Goal: Task Accomplishment & Management: Complete application form

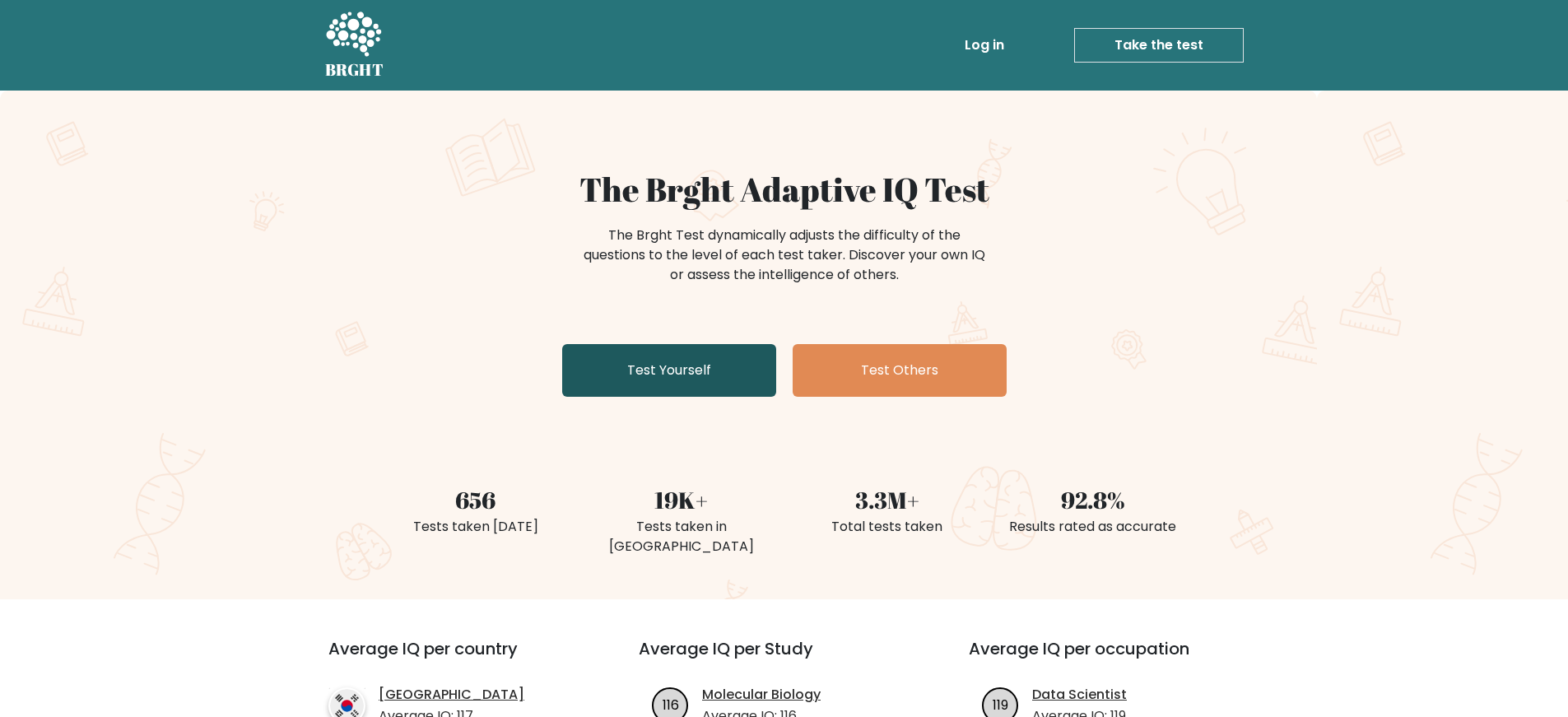
click at [629, 373] on link "Test Yourself" at bounding box center [668, 370] width 214 height 52
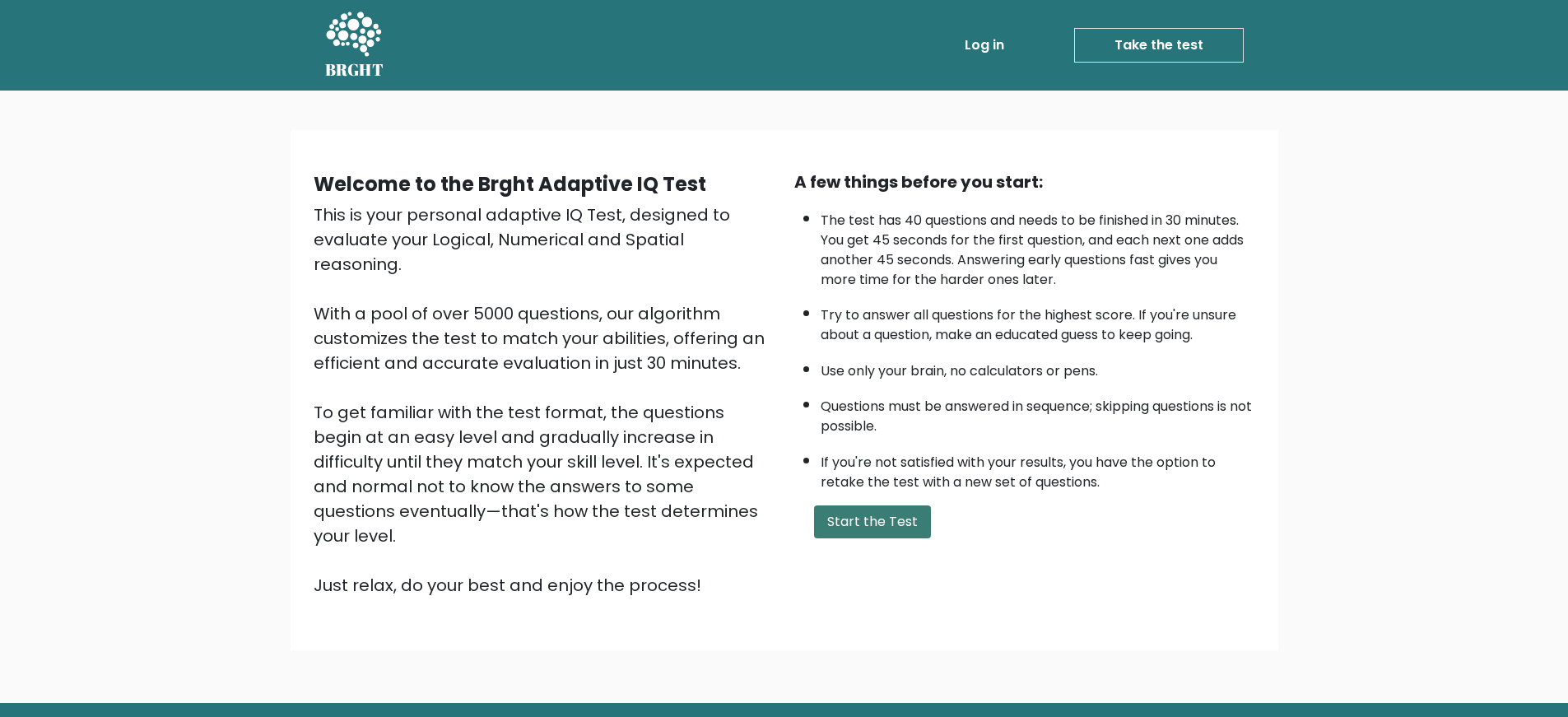
click at [858, 519] on button "Start the Test" at bounding box center [872, 521] width 117 height 33
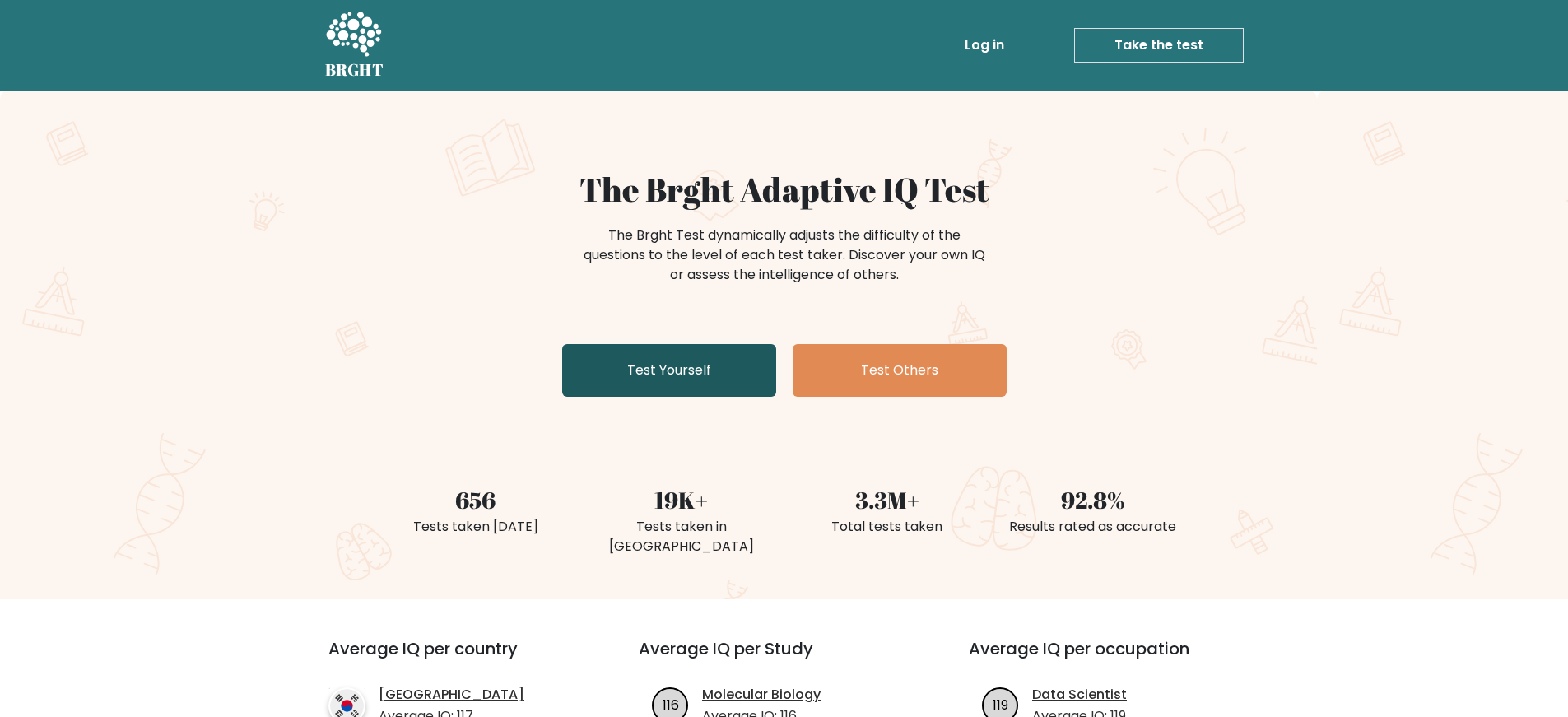
click at [639, 387] on link "Test Yourself" at bounding box center [668, 370] width 214 height 52
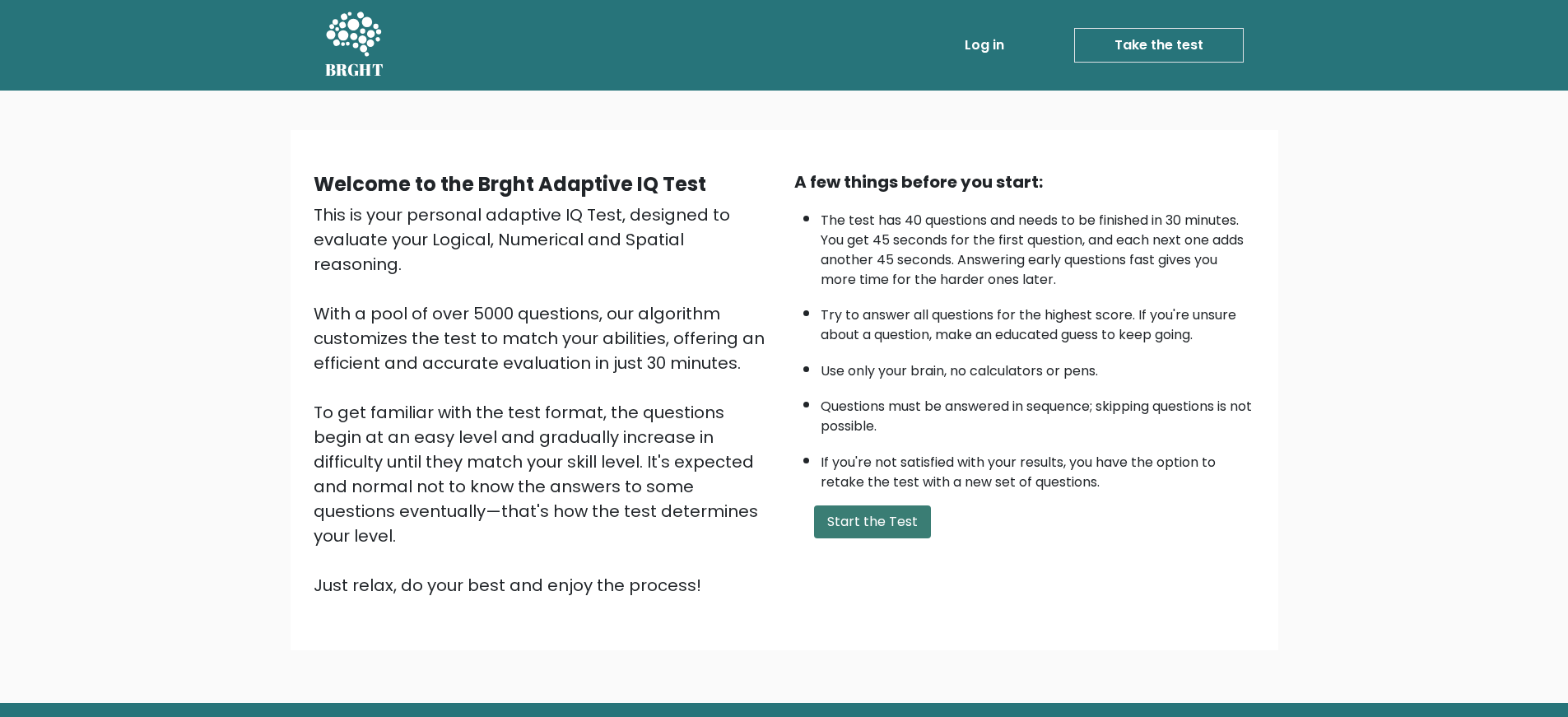
click at [889, 517] on button "Start the Test" at bounding box center [872, 521] width 117 height 33
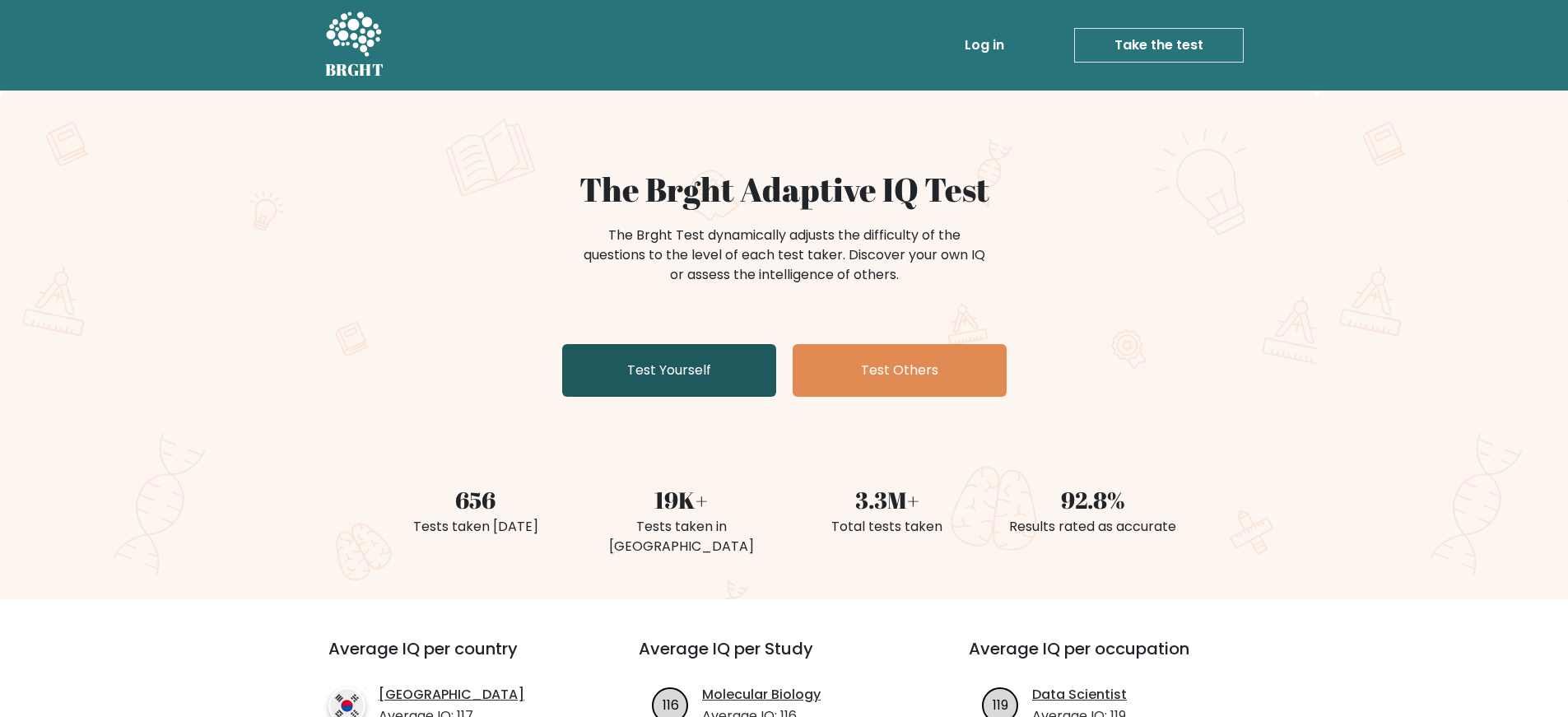
click at [621, 362] on link "Test Yourself" at bounding box center [668, 370] width 214 height 52
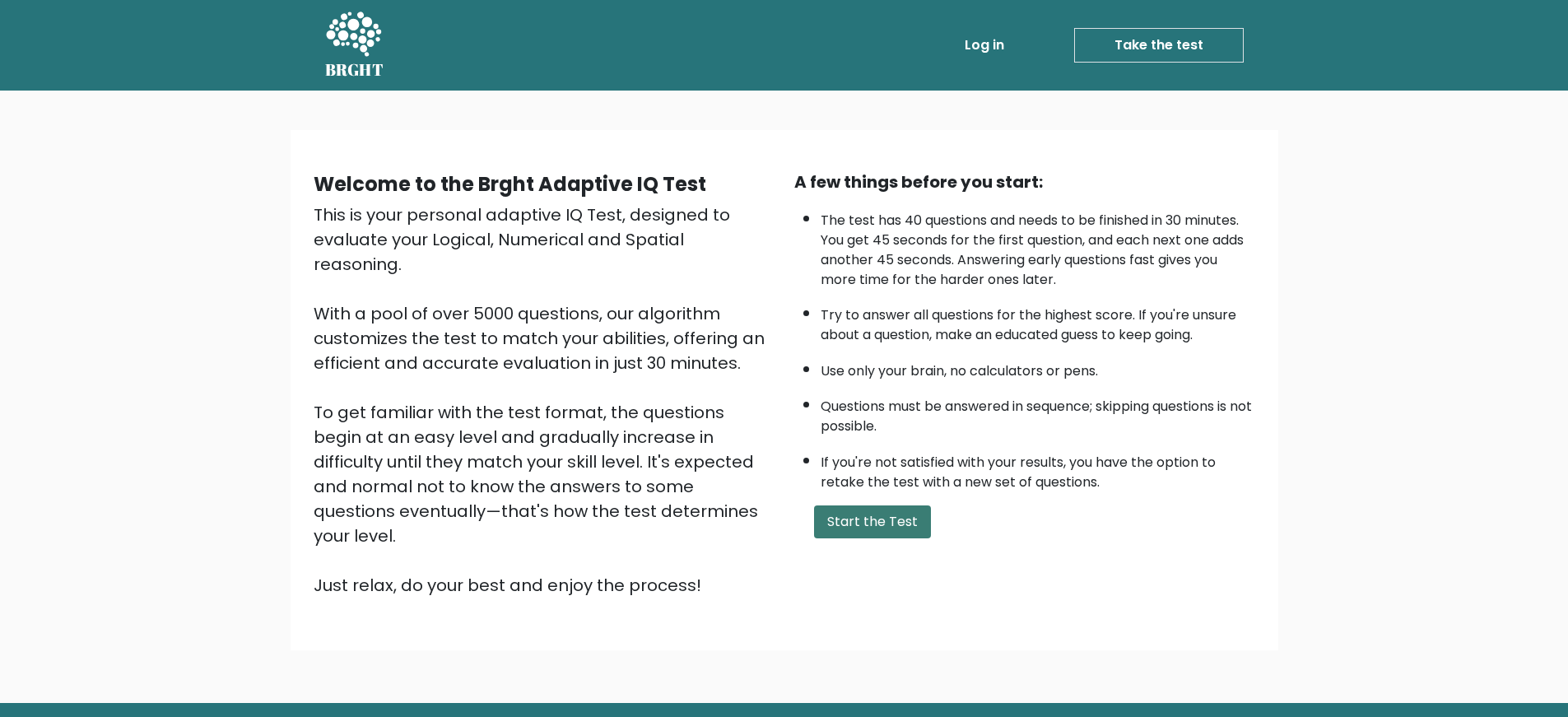
click at [885, 525] on button "Start the Test" at bounding box center [872, 521] width 117 height 33
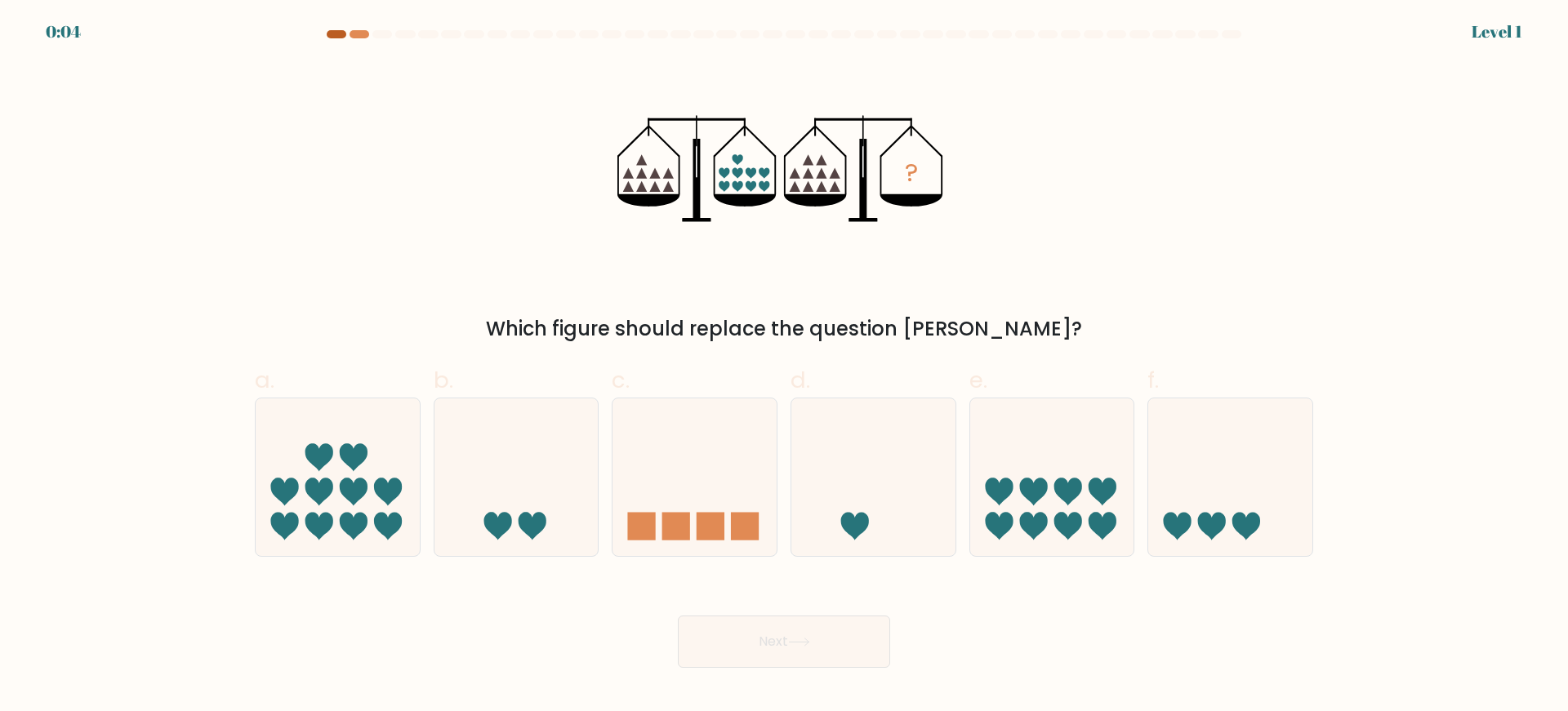
click at [339, 35] on div at bounding box center [336, 34] width 20 height 8
click at [347, 34] on at bounding box center [784, 34] width 918 height 8
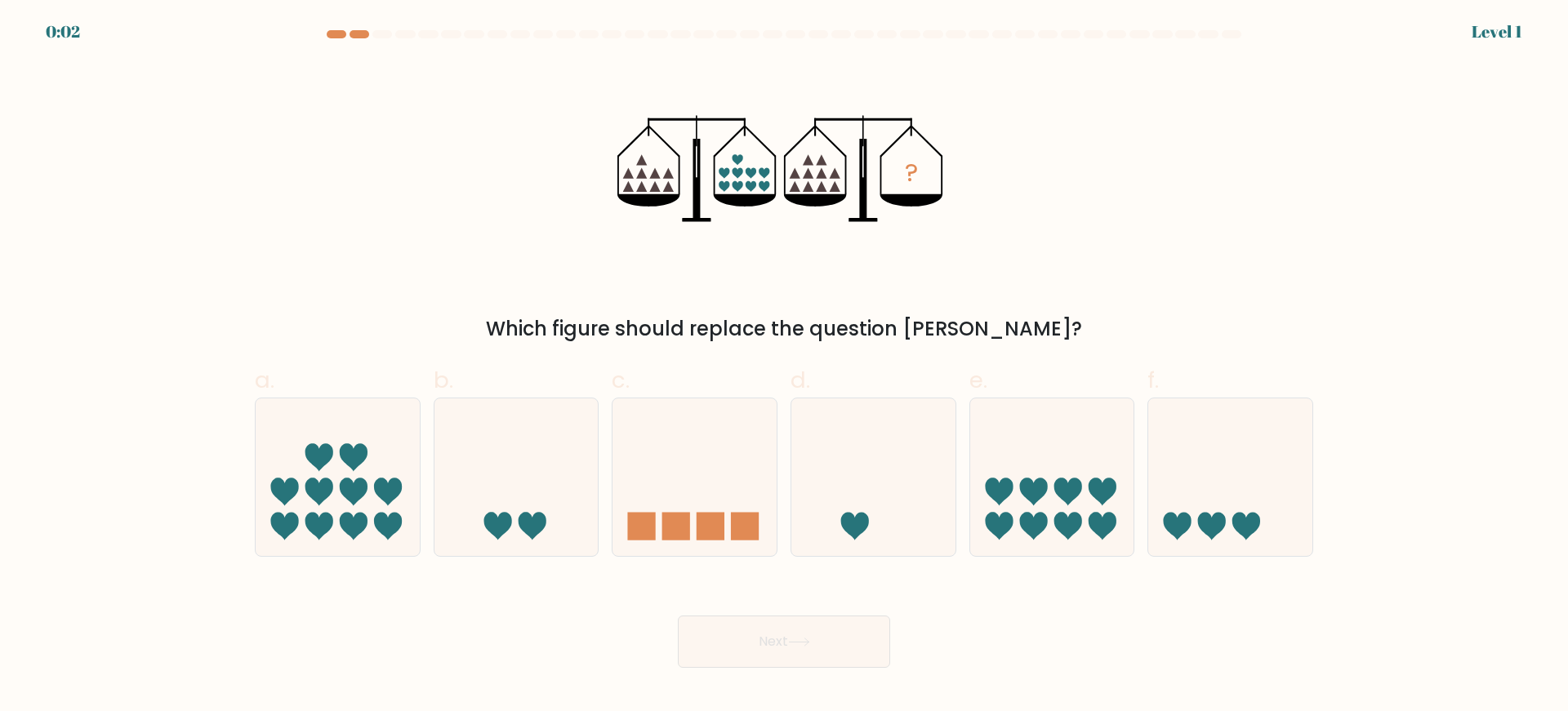
click at [347, 34] on at bounding box center [784, 34] width 918 height 8
click at [366, 33] on div at bounding box center [359, 34] width 20 height 8
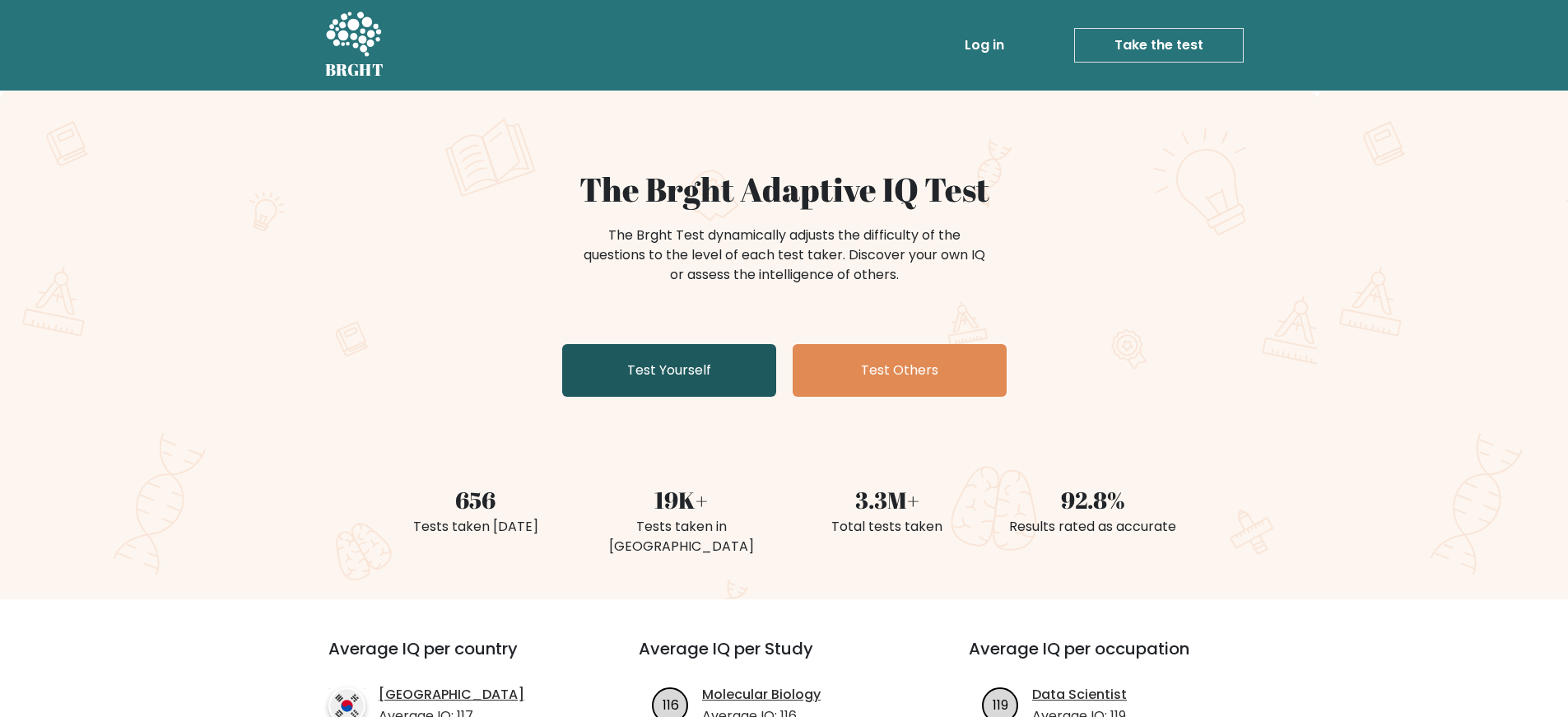
click at [654, 348] on link "Test Yourself" at bounding box center [668, 370] width 214 height 52
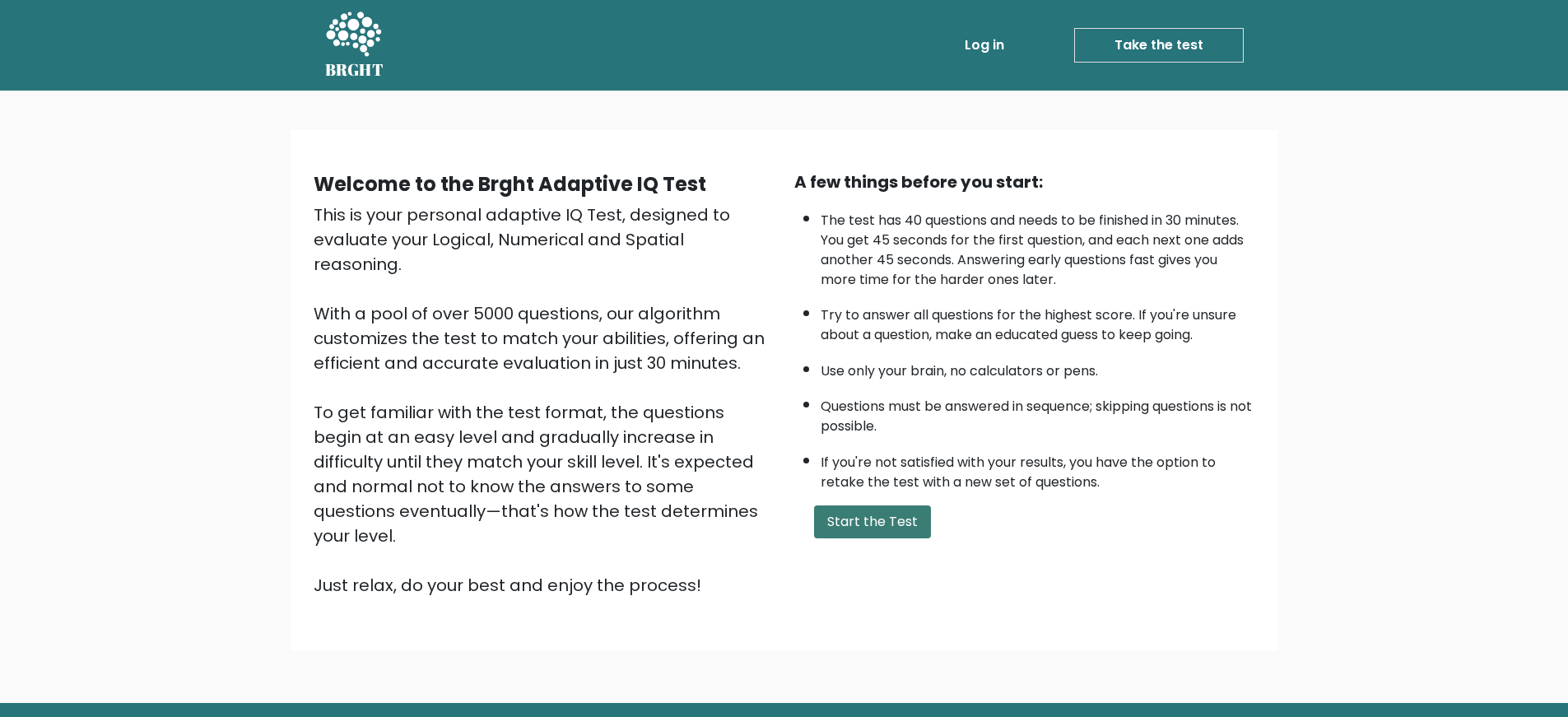
click at [848, 522] on button "Start the Test" at bounding box center [872, 521] width 117 height 33
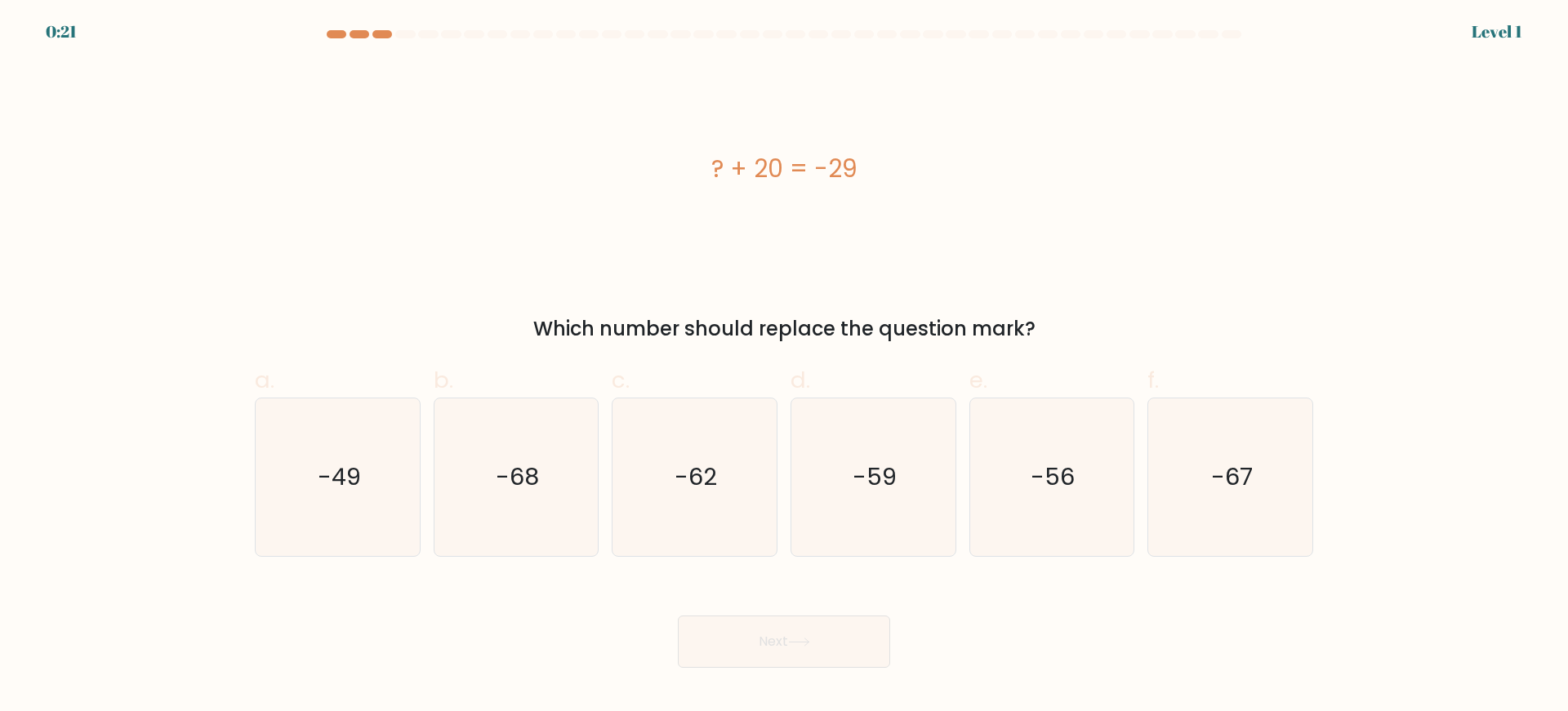
click at [842, 518] on icon "-59" at bounding box center [873, 476] width 158 height 157
click at [785, 367] on input "d. -59" at bounding box center [784, 360] width 1 height 10
radio input "true"
click at [842, 518] on icon "-59" at bounding box center [873, 476] width 156 height 156
click at [785, 367] on input "d. -59" at bounding box center [784, 360] width 1 height 10
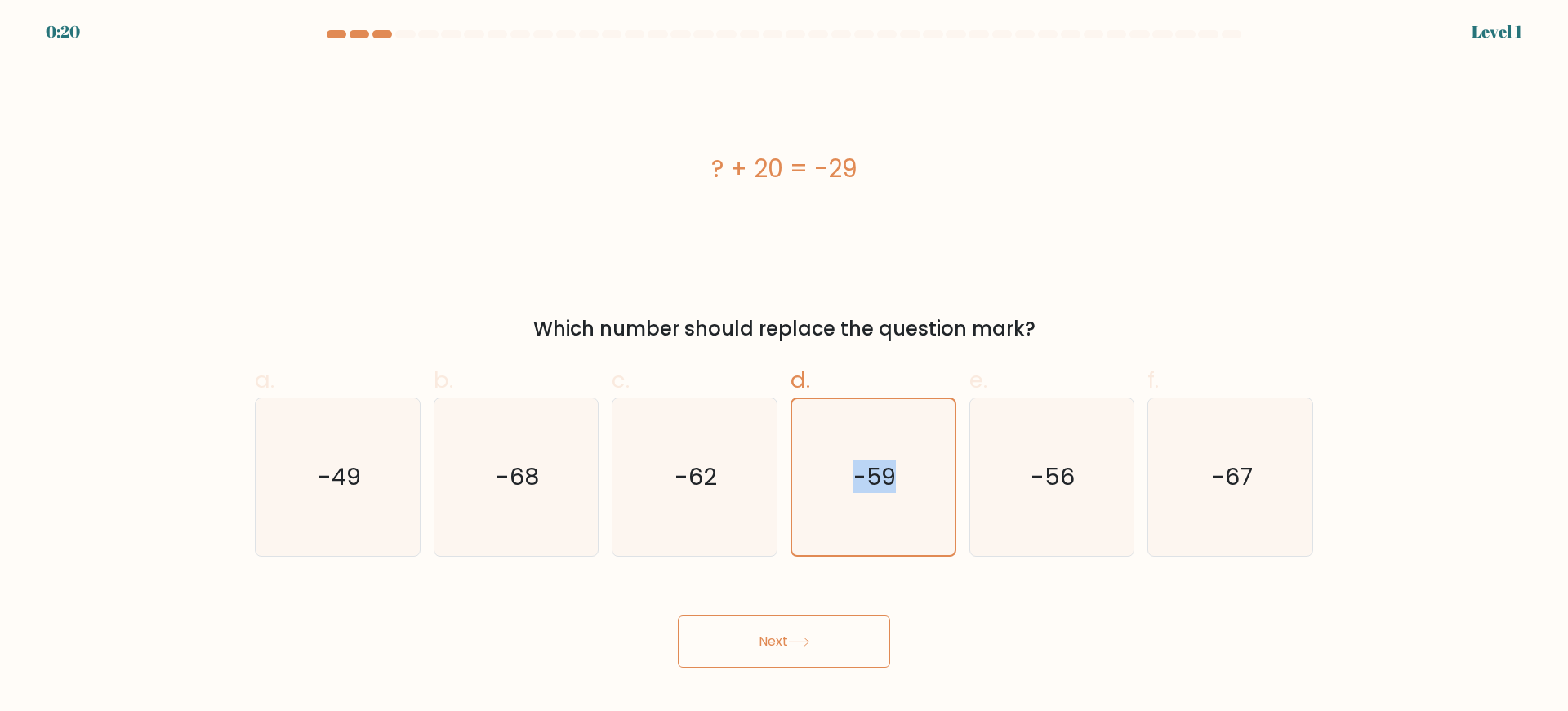
click at [842, 518] on icon "-59" at bounding box center [873, 476] width 156 height 156
click at [785, 367] on input "d. -59" at bounding box center [784, 360] width 1 height 10
click at [842, 518] on icon "-59" at bounding box center [873, 476] width 156 height 156
click at [785, 367] on input "d. -59" at bounding box center [784, 360] width 1 height 10
click at [842, 518] on icon "-59" at bounding box center [873, 476] width 156 height 156
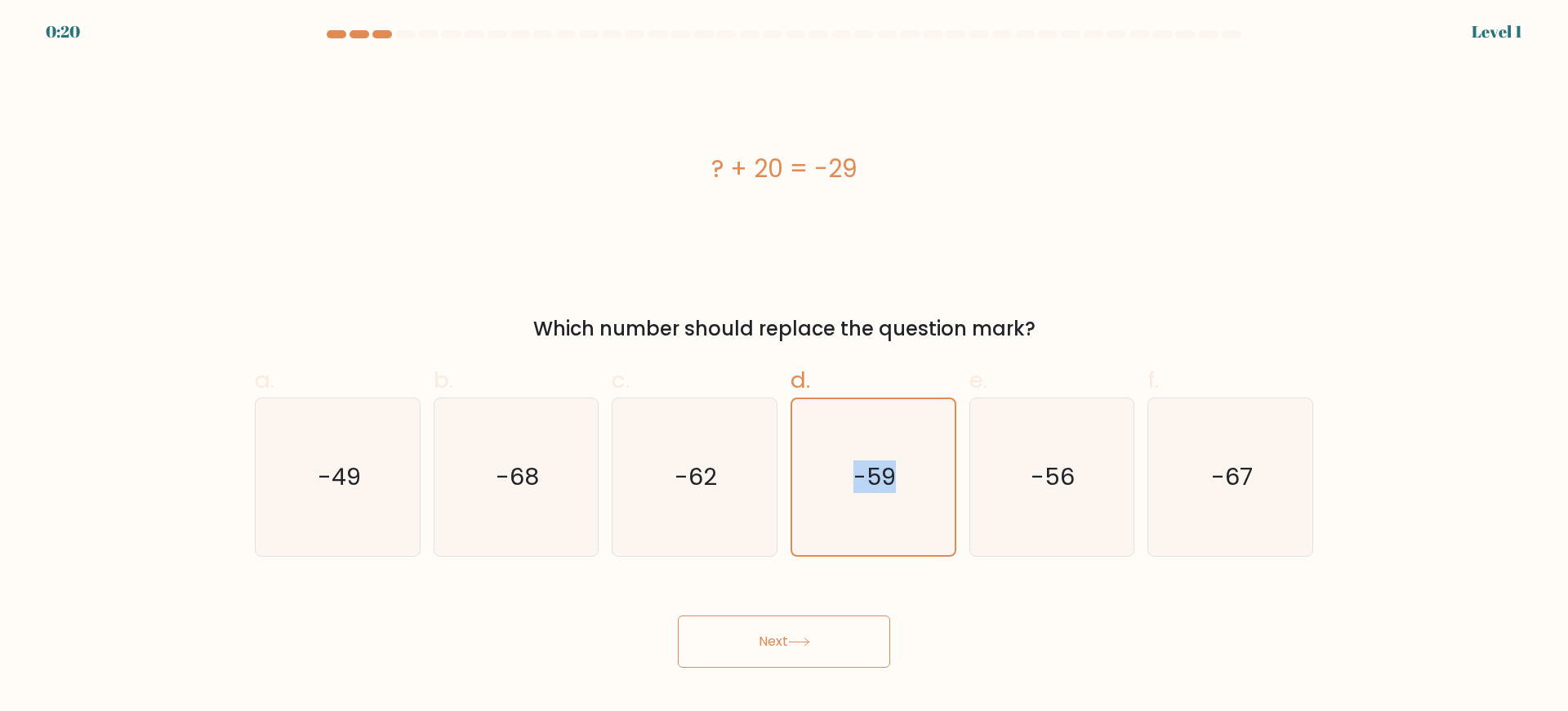
click at [785, 367] on input "d. -59" at bounding box center [784, 360] width 1 height 10
click at [842, 518] on icon "-59" at bounding box center [873, 476] width 156 height 156
click at [785, 367] on input "d. -59" at bounding box center [784, 360] width 1 height 10
click at [854, 549] on icon "-59" at bounding box center [873, 476] width 156 height 156
click at [785, 367] on input "d. -59" at bounding box center [784, 360] width 1 height 10
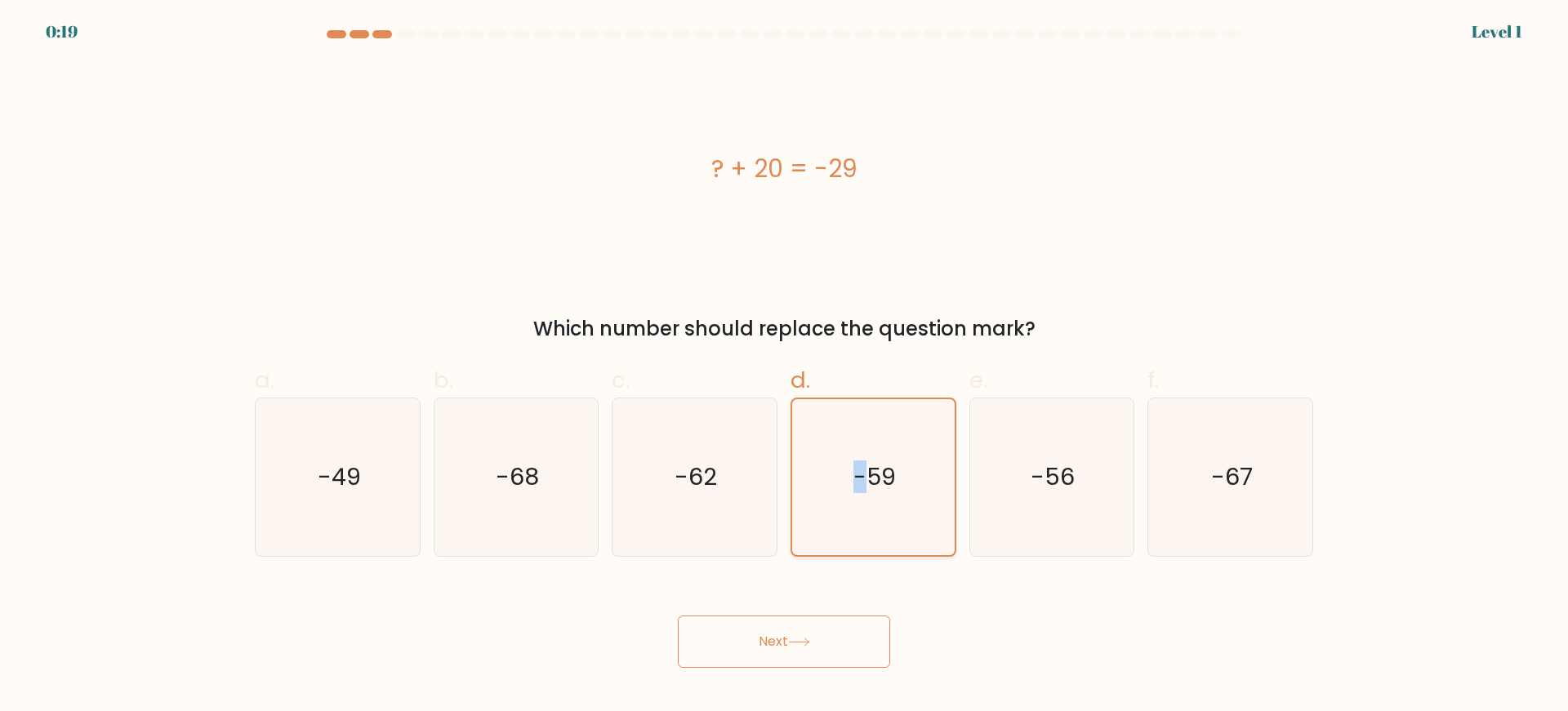
click at [854, 549] on icon "-59" at bounding box center [873, 476] width 156 height 156
click at [785, 367] on input "d. -59" at bounding box center [784, 360] width 1 height 10
click at [854, 549] on icon "-59" at bounding box center [873, 476] width 156 height 156
click at [785, 367] on input "d. -59" at bounding box center [784, 360] width 1 height 10
click at [854, 549] on icon "-59" at bounding box center [873, 476] width 156 height 156
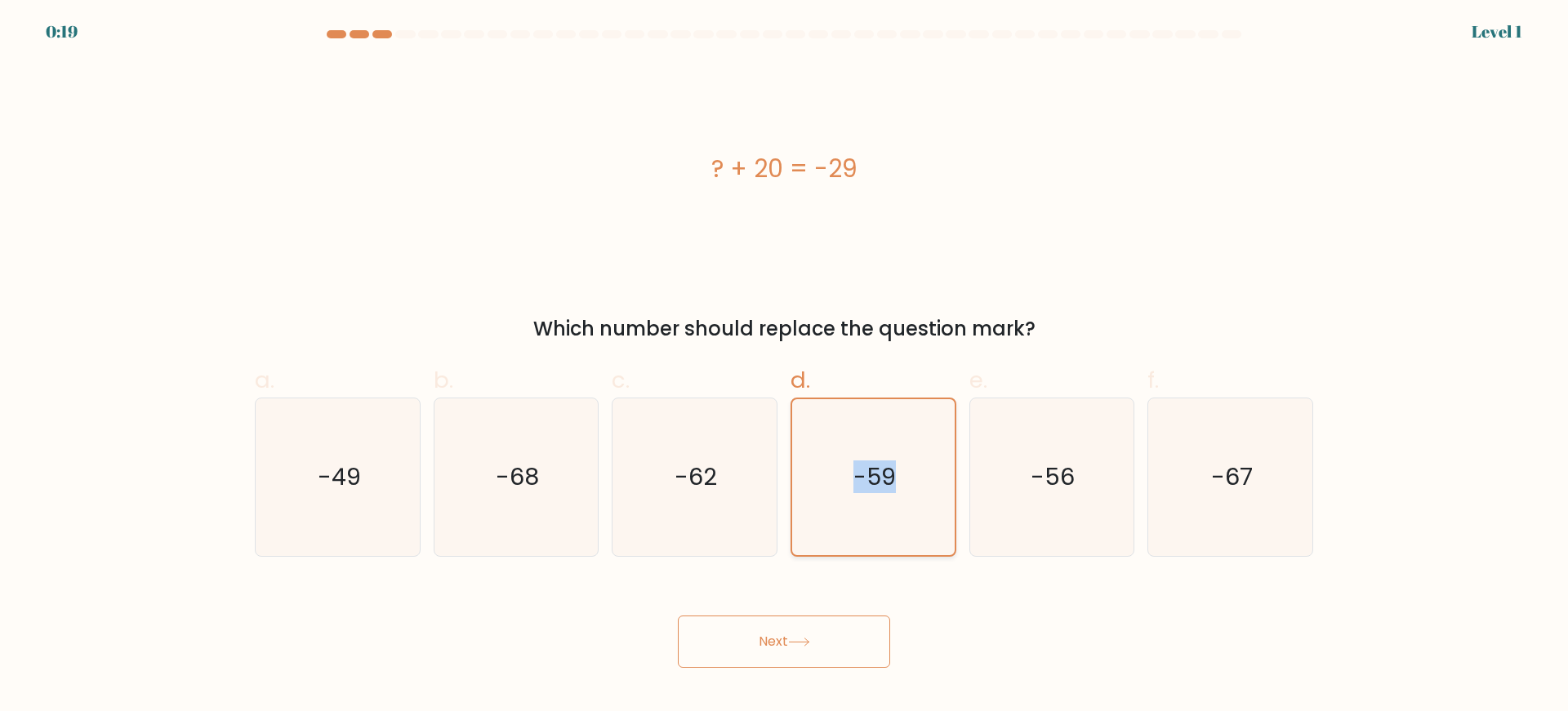
click at [785, 367] on input "d. -59" at bounding box center [784, 360] width 1 height 10
drag, startPoint x: 854, startPoint y: 549, endPoint x: 498, endPoint y: 531, distance: 356.5
click at [498, 531] on div "a. -49 b. -68" at bounding box center [784, 453] width 1072 height 206
click at [498, 531] on icon "-68" at bounding box center [515, 476] width 158 height 157
click at [784, 367] on input "b. -68" at bounding box center [784, 360] width 1 height 10
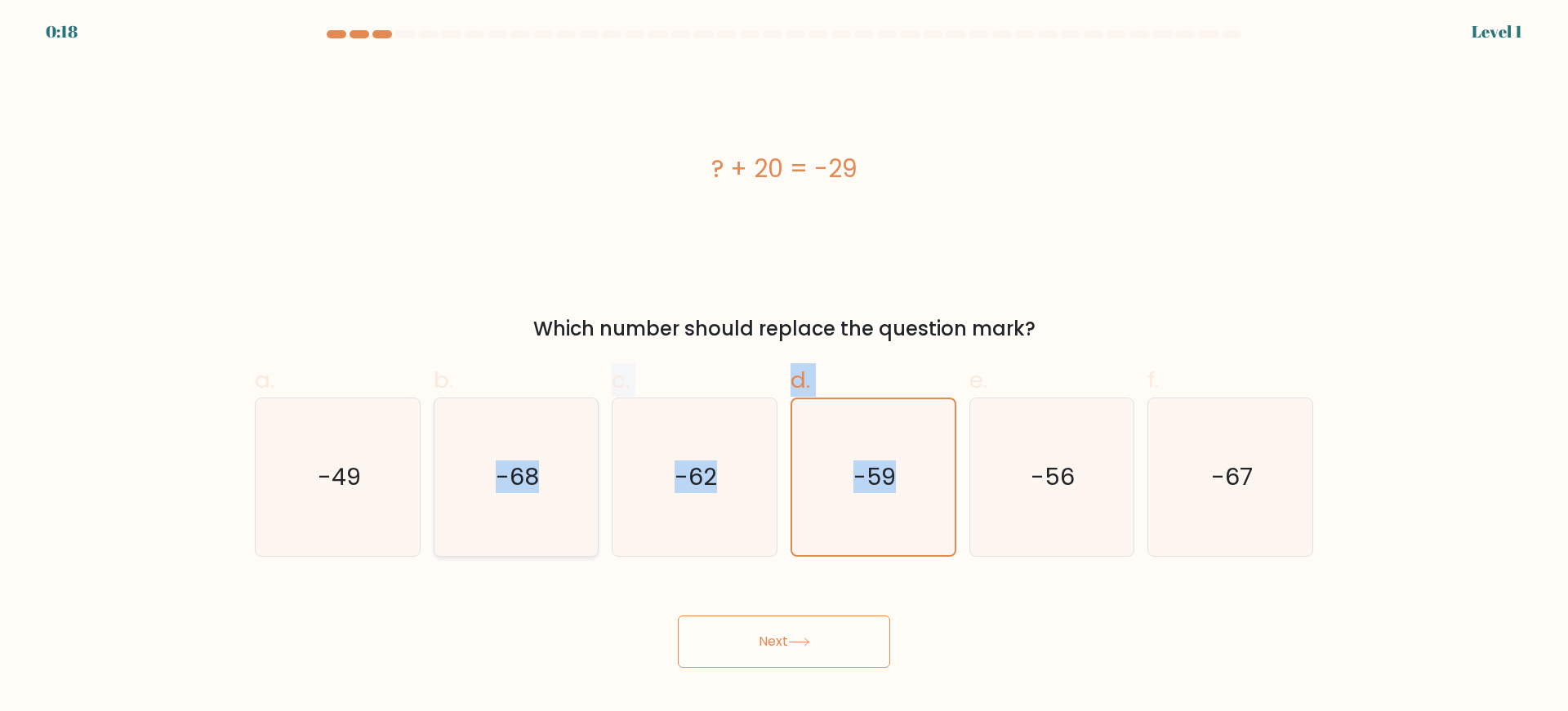
radio input "true"
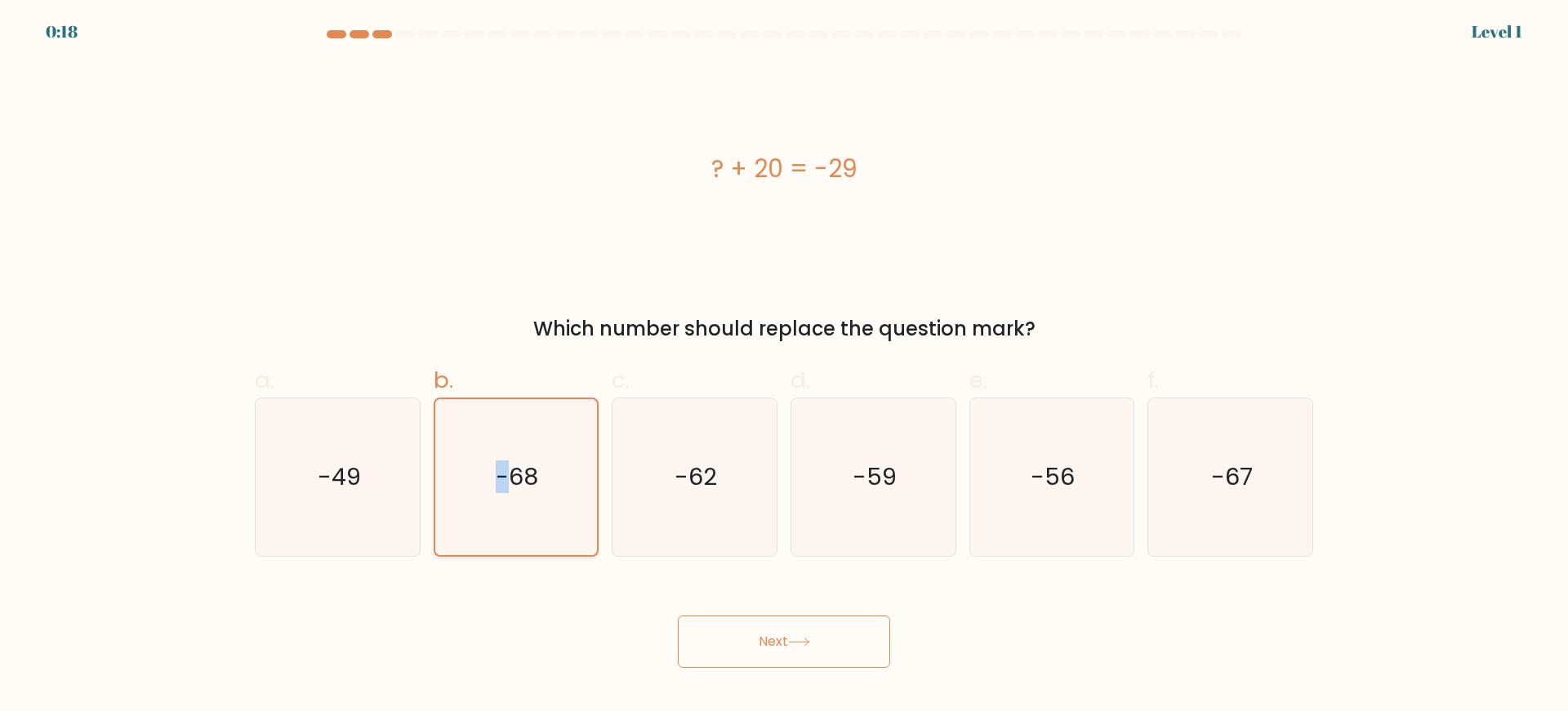
click at [498, 531] on icon "-68" at bounding box center [515, 476] width 156 height 156
click at [784, 367] on input "b. -68" at bounding box center [784, 360] width 1 height 10
click at [796, 552] on icon "-59" at bounding box center [873, 476] width 158 height 157
click at [785, 367] on input "d. -59" at bounding box center [784, 360] width 1 height 10
radio input "true"
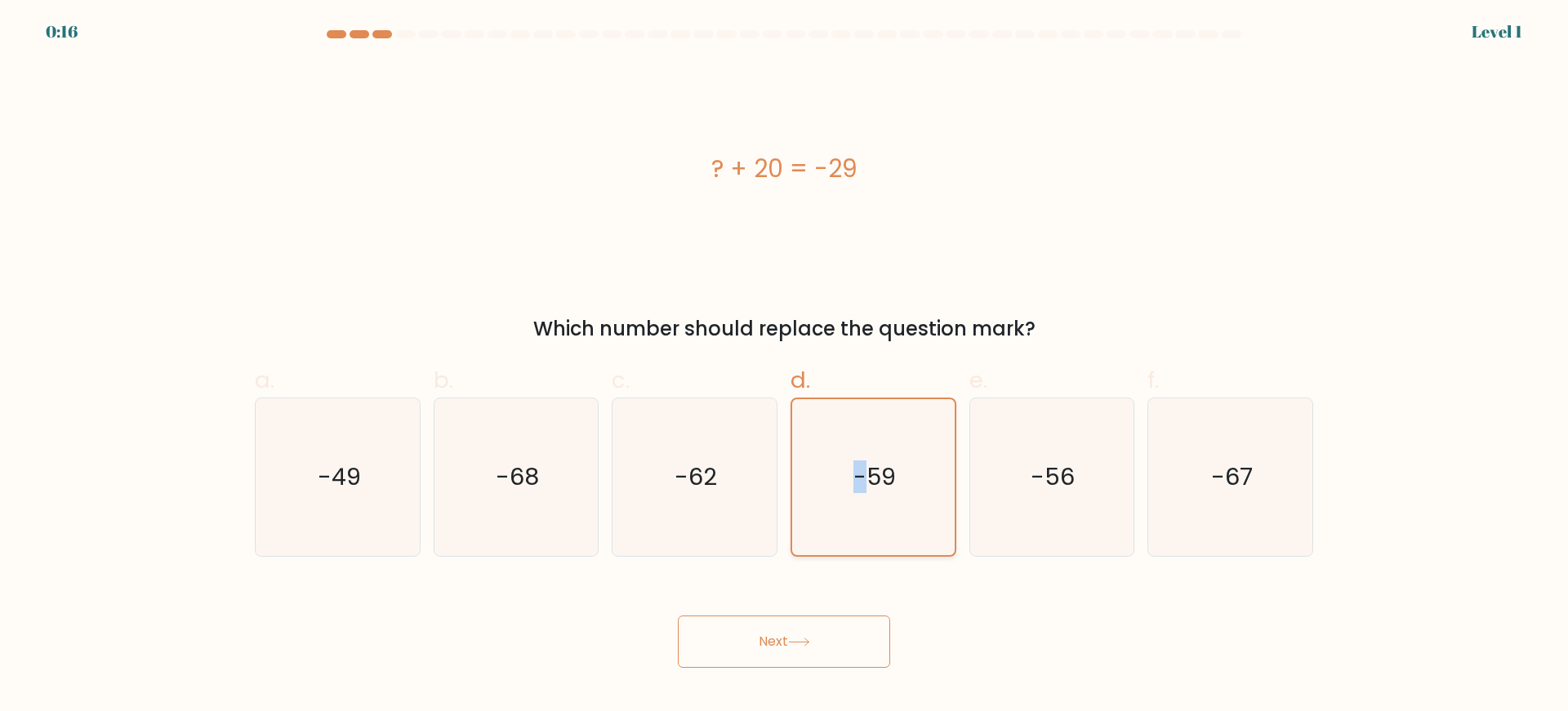
click at [796, 552] on icon "-59" at bounding box center [873, 476] width 156 height 156
click at [785, 367] on input "d. -59" at bounding box center [784, 360] width 1 height 10
click at [796, 552] on icon "-59" at bounding box center [873, 476] width 156 height 156
click at [785, 367] on input "d. -59" at bounding box center [784, 360] width 1 height 10
